Goal: Communication & Community: Ask a question

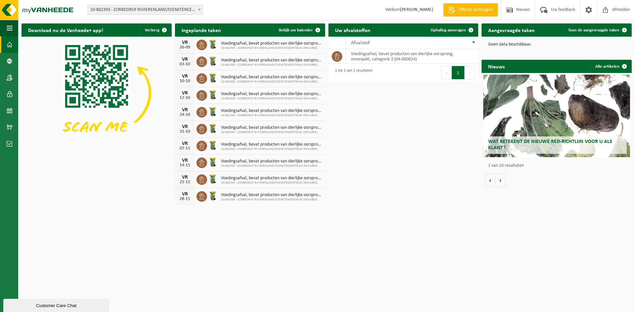
click at [254, 47] on span "10-862393 - ZORBEDRIJF RIVIERENLAND/DIENSTENCENTRUM DEN ABEEL" at bounding box center [271, 48] width 101 height 4
click at [557, 6] on span "Uw feedback" at bounding box center [562, 10] width 27 height 20
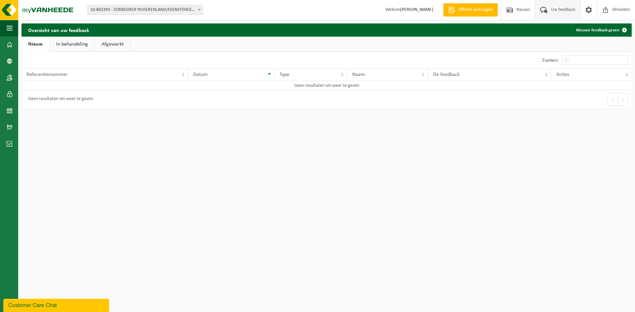
click at [45, 305] on div "Customer Care Chat" at bounding box center [56, 306] width 96 height 8
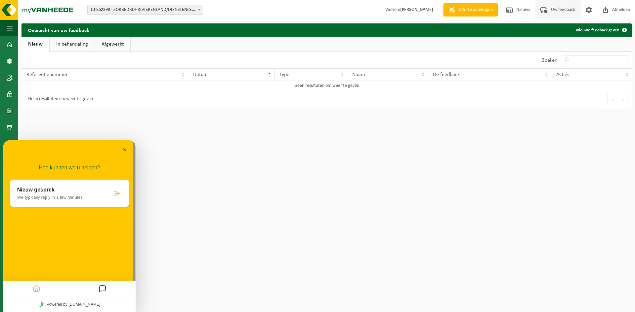
click at [114, 193] on icon at bounding box center [117, 193] width 7 height 7
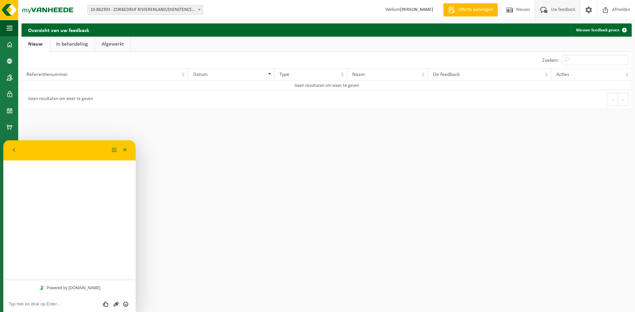
click at [57, 306] on textarea at bounding box center [70, 304] width 122 height 5
click at [65, 307] on div "Beoordeel deze chat Upload bestand Emoji invoeren" at bounding box center [69, 304] width 132 height 17
click at [65, 304] on textarea at bounding box center [70, 304] width 122 height 5
click at [80, 302] on textarea at bounding box center [70, 304] width 122 height 5
click at [53, 305] on textarea at bounding box center [70, 304] width 122 height 5
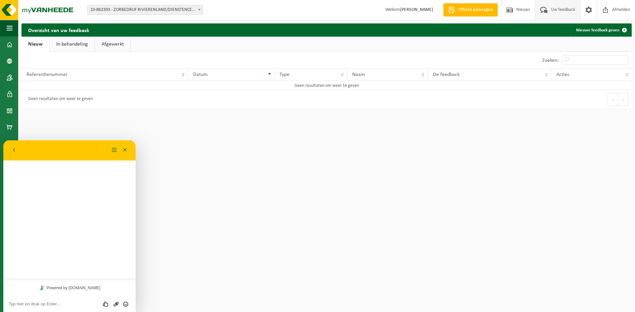
click at [53, 305] on textarea at bounding box center [70, 304] width 122 height 5
type textarea "l"
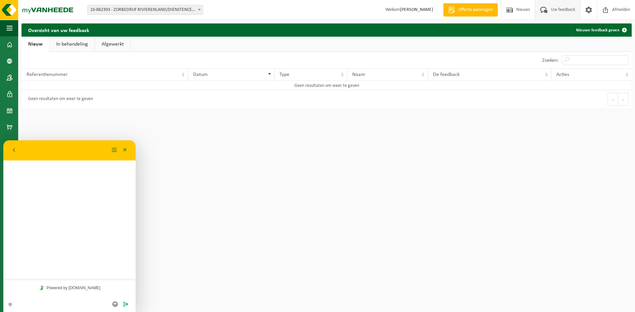
type textarea "i"
type textarea "ophaling niet uitgevoerd"
click at [77, 42] on link "In behandeling" at bounding box center [72, 44] width 45 height 15
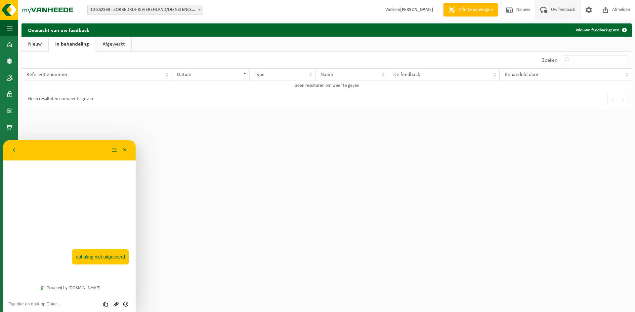
click at [32, 45] on link "Nieuw" at bounding box center [34, 44] width 27 height 15
click at [9, 45] on span at bounding box center [10, 44] width 6 height 17
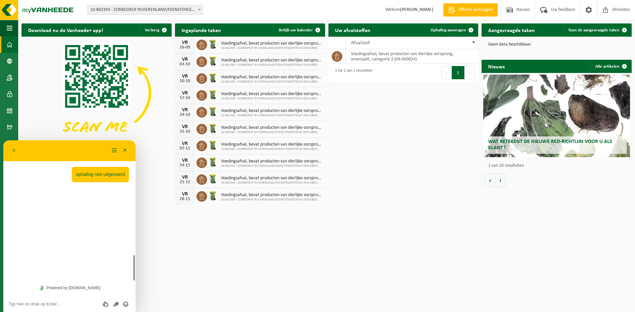
scroll to position [69, 0]
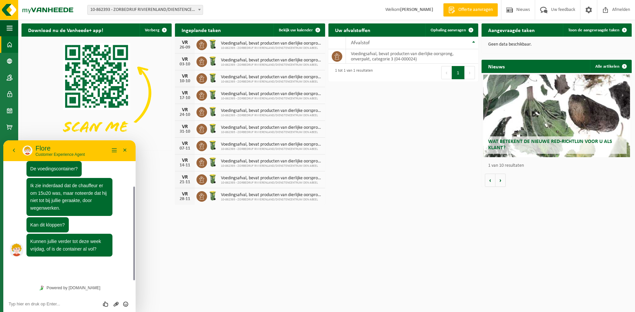
click at [61, 301] on div "Beoordeel deze chat Upload bestand Emoji invoeren" at bounding box center [70, 304] width 122 height 6
click at [58, 304] on textarea at bounding box center [70, 304] width 122 height 5
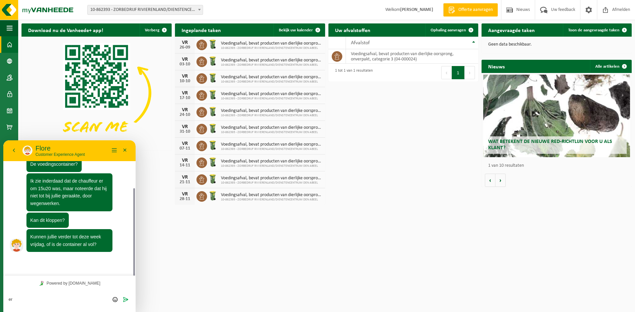
type textarea "e"
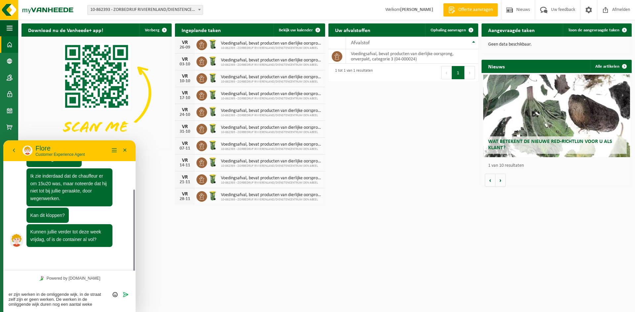
type textarea "er zijn werken in de omliggende wijk. in de straat zelf zijn er geen werken. De…"
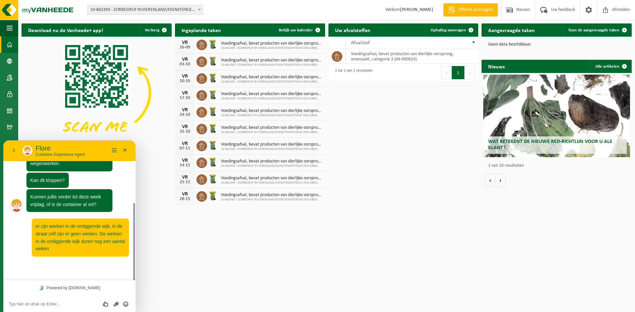
scroll to position [95, 0]
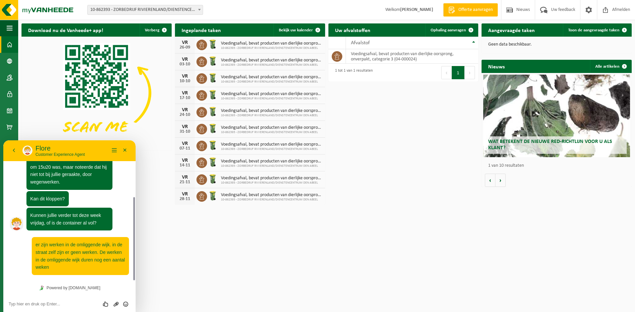
click at [69, 298] on div "Beoordeel deze chat Upload bestand Emoji invoeren" at bounding box center [69, 304] width 132 height 17
click at [66, 304] on textarea at bounding box center [70, 304] width 122 height 5
type textarea "we kunnen deze week nog verder"
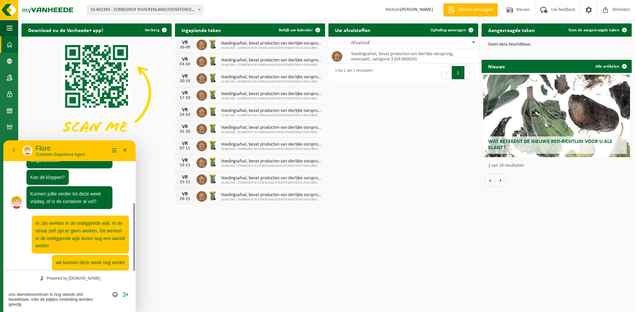
scroll to position [0, 0]
type textarea "ons dienstencentrum is nog steeds vlot bereikbaar, mits de pijltjes omleiding w…"
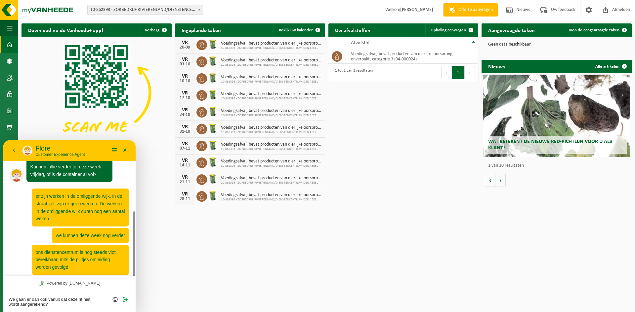
type textarea "We gaan er dan ook vanuit dat deze rit niet wordt aangerekend?"
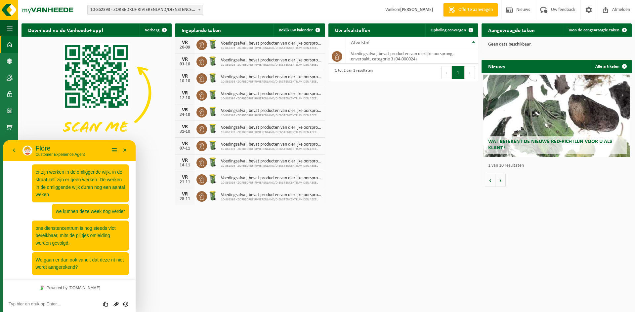
scroll to position [257, 0]
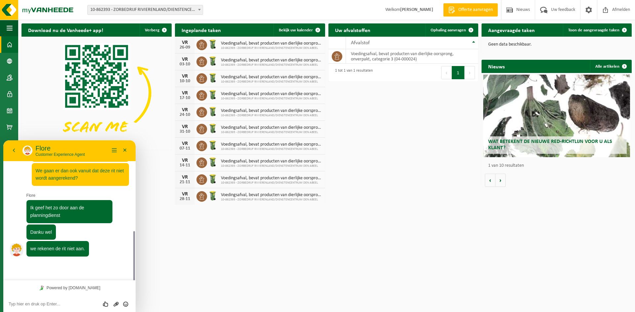
click at [47, 303] on textarea at bounding box center [70, 304] width 122 height 5
type textarea "Bedankt"
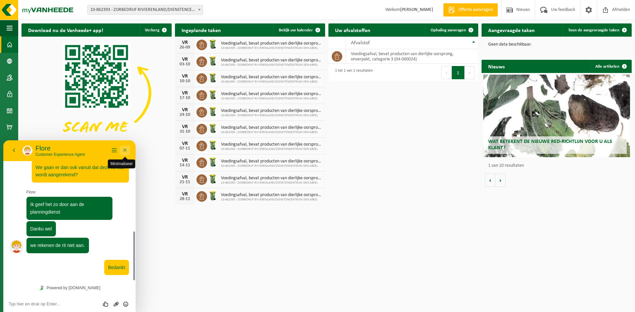
click at [125, 152] on button "Minimaliseer" at bounding box center [125, 151] width 11 height 10
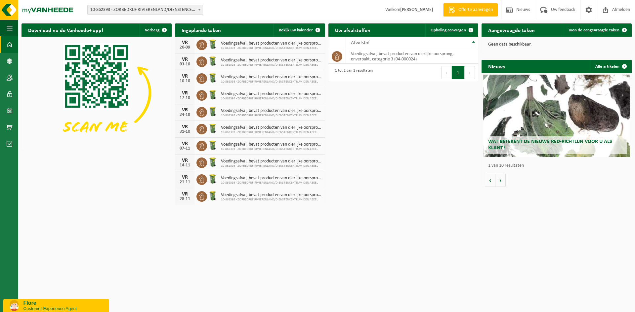
click at [46, 306] on p "Customer Experience Agent" at bounding box center [63, 308] width 81 height 5
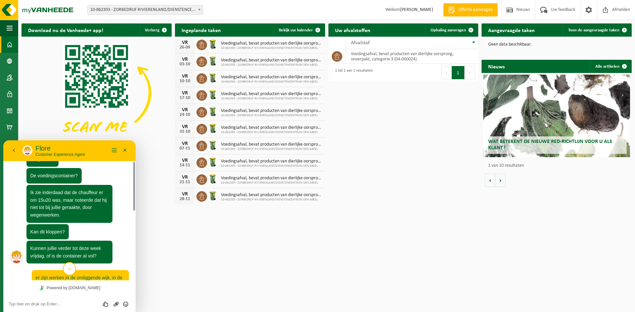
scroll to position [0, 0]
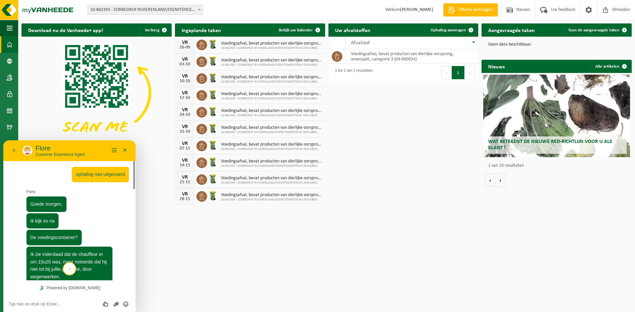
click at [277, 263] on html "Vestiging: 10-862393 - ZORBEDRIJF RIVIERENLAND/DIENSTENCENTRUM DEN ABEEL - MECH…" at bounding box center [317, 156] width 635 height 312
click at [127, 152] on button "Minimaliseer" at bounding box center [125, 151] width 11 height 10
